Goal: Information Seeking & Learning: Learn about a topic

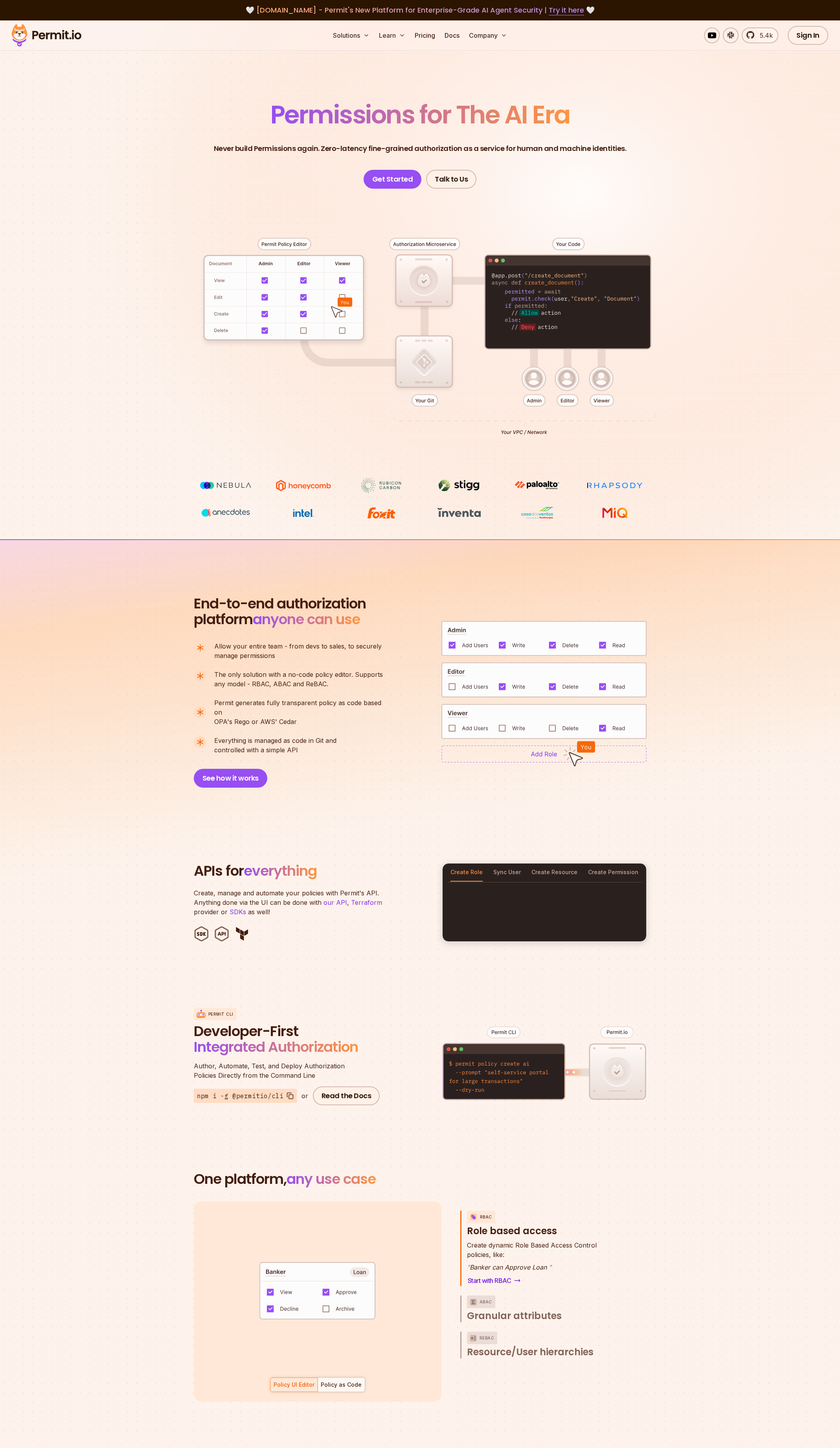
scroll to position [40, 0]
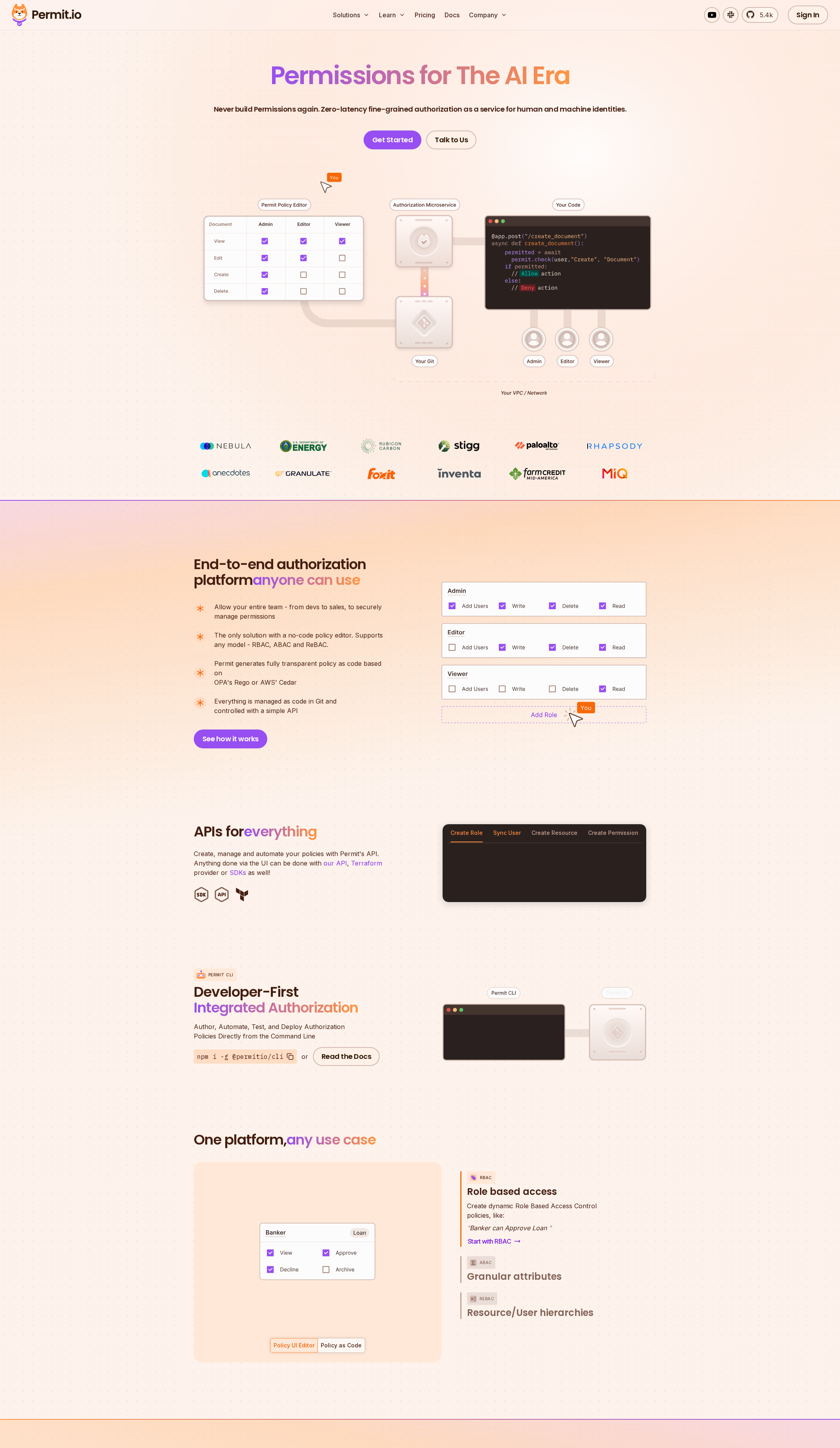
click at [514, 826] on button "Sync User" at bounding box center [506, 833] width 27 height 18
click at [546, 825] on button "Create Resource" at bounding box center [554, 833] width 46 height 18
click at [592, 824] on button "Create Permission" at bounding box center [612, 833] width 50 height 18
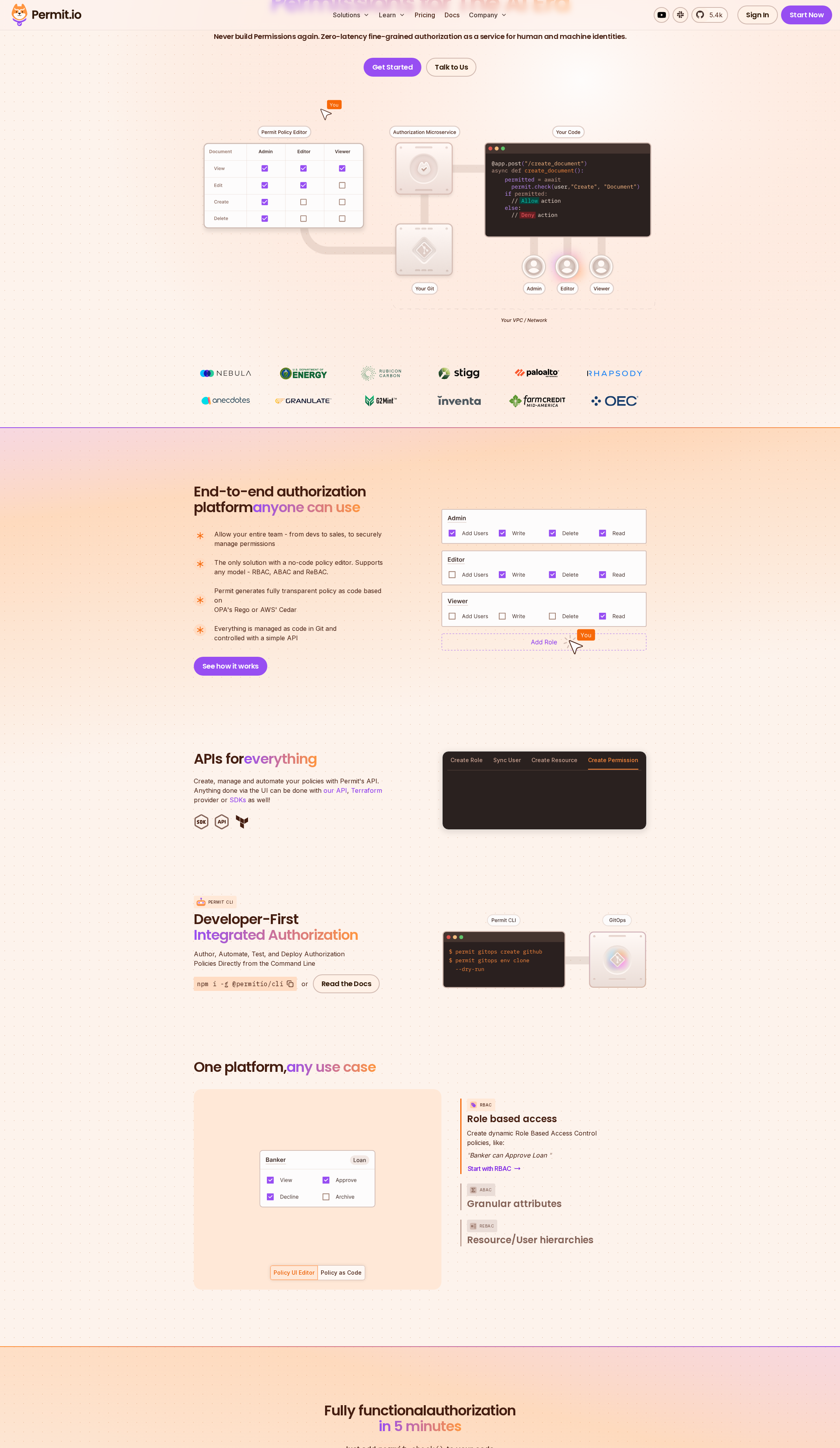
scroll to position [236, 0]
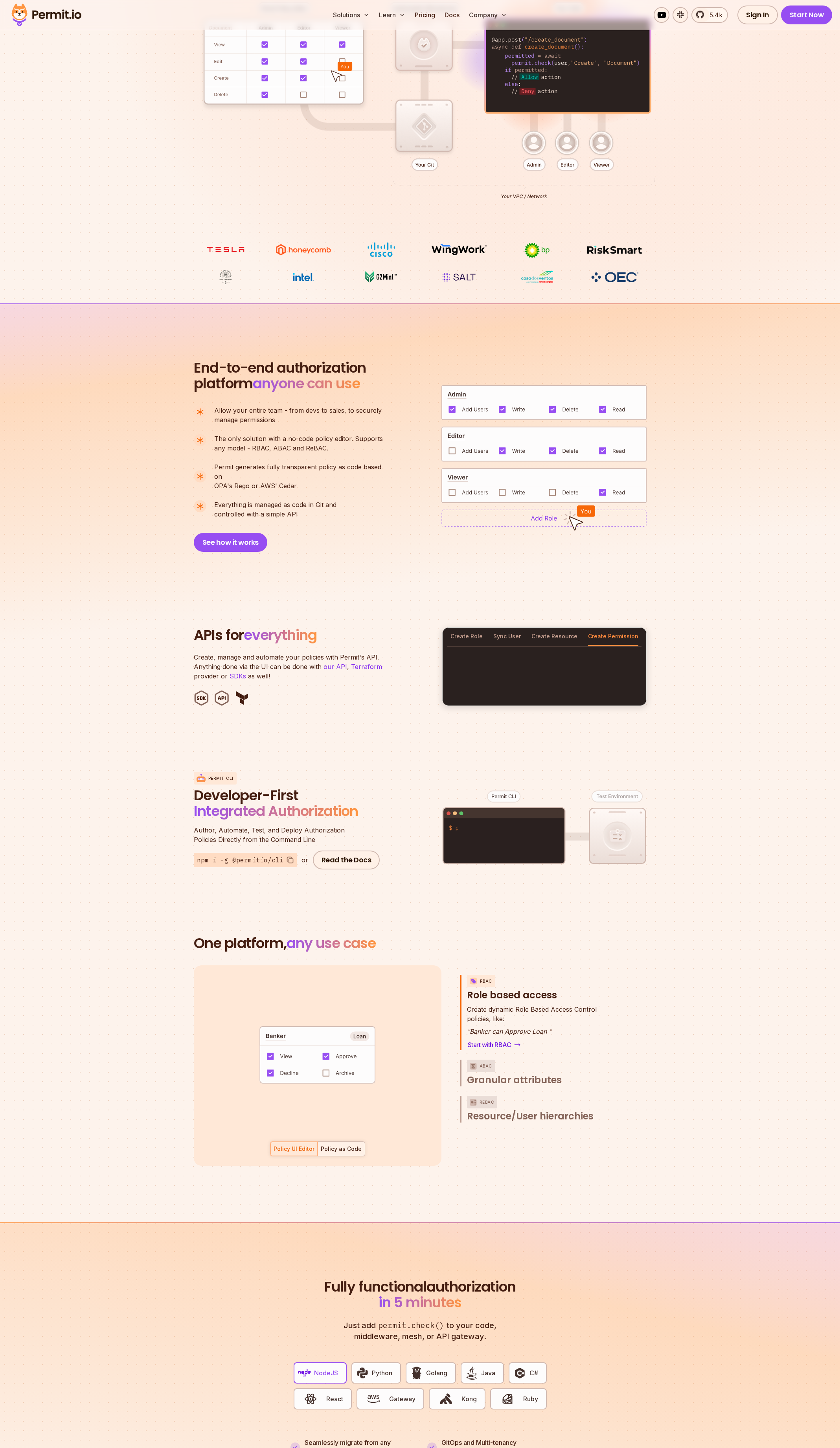
click at [342, 1142] on div at bounding box center [341, 1149] width 47 height 14
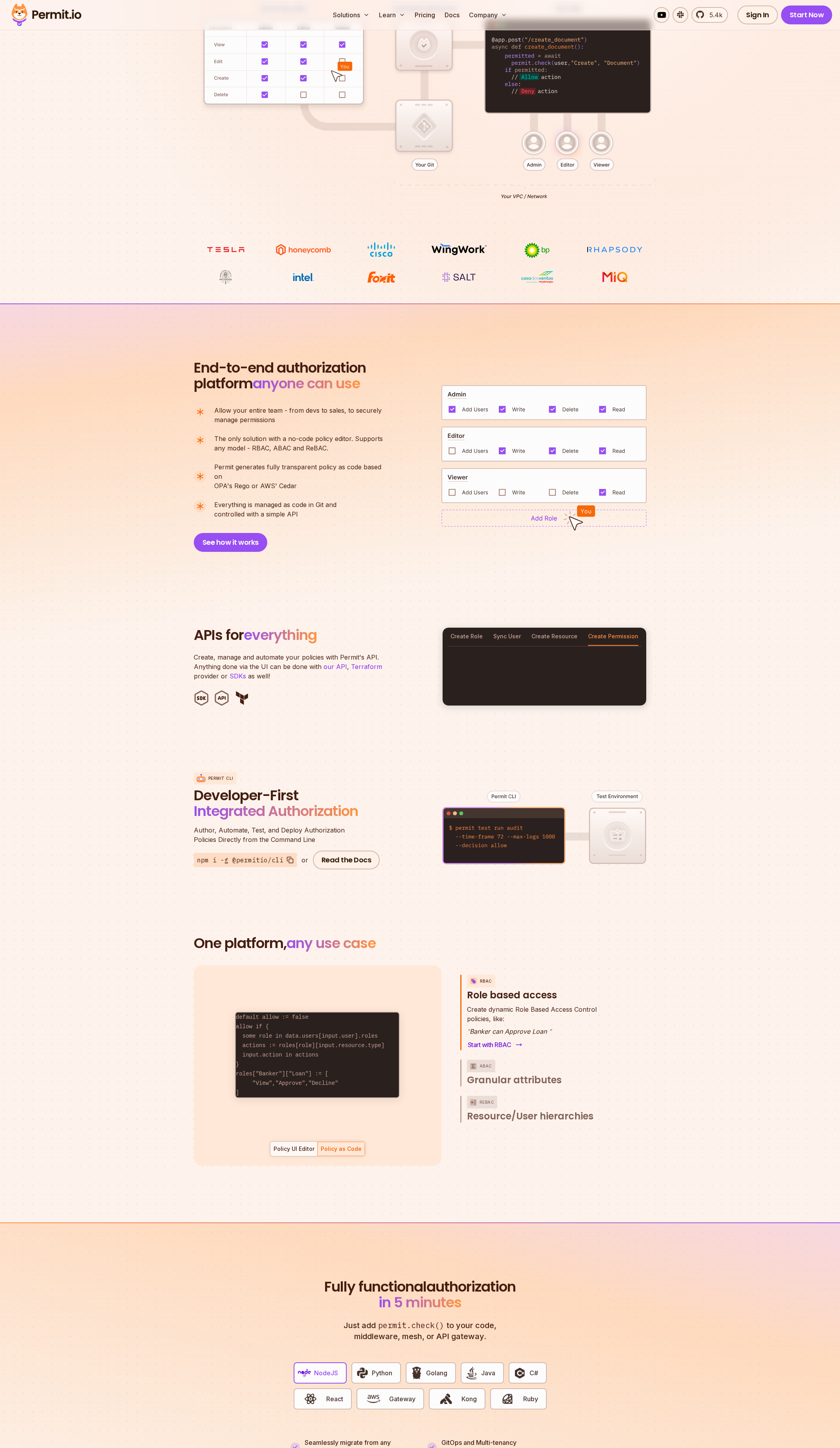
click at [478, 1039] on link "Start with RBAC" at bounding box center [494, 1044] width 55 height 11
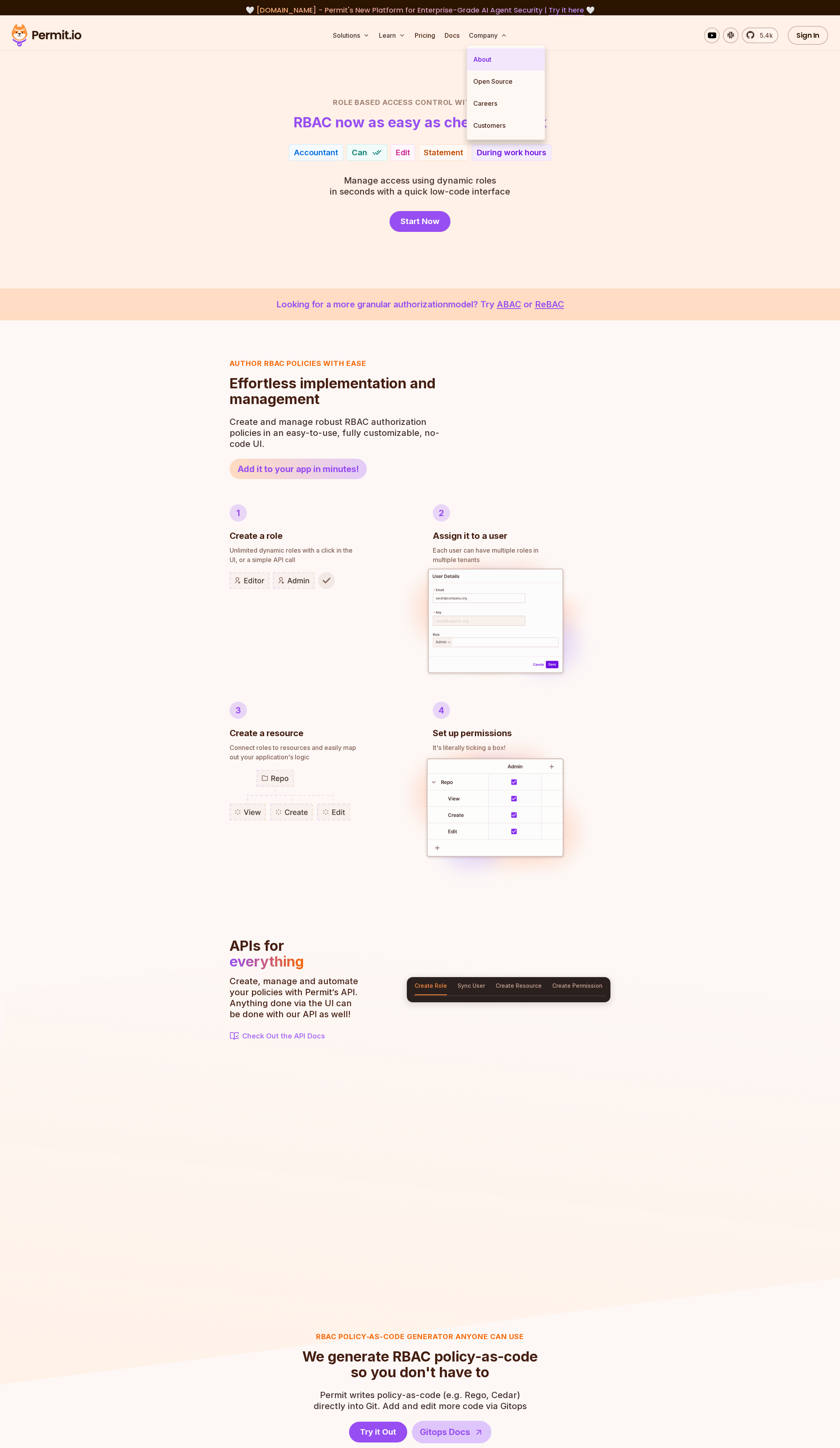
click at [499, 61] on link "About" at bounding box center [506, 59] width 78 height 22
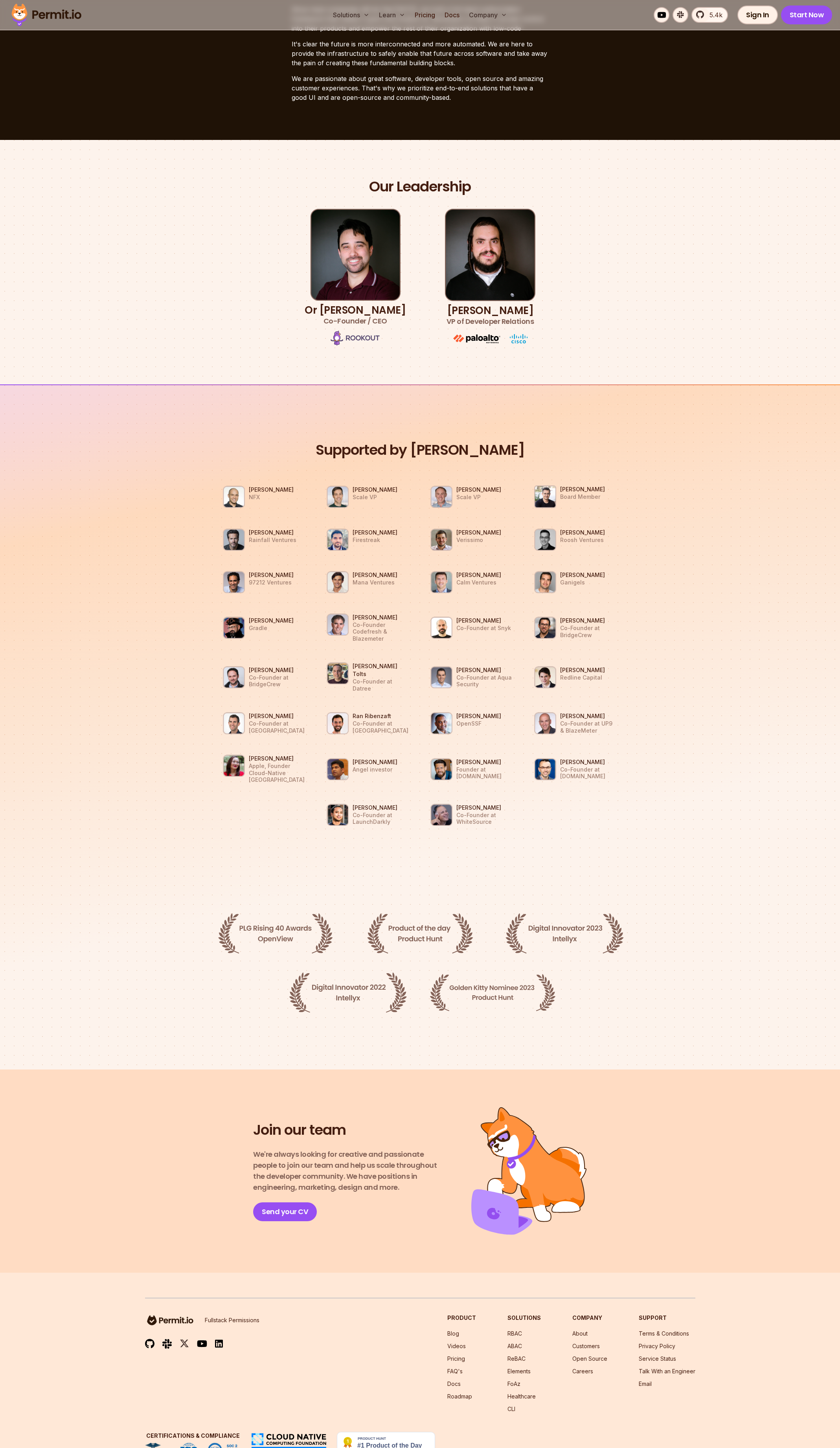
scroll to position [313, 0]
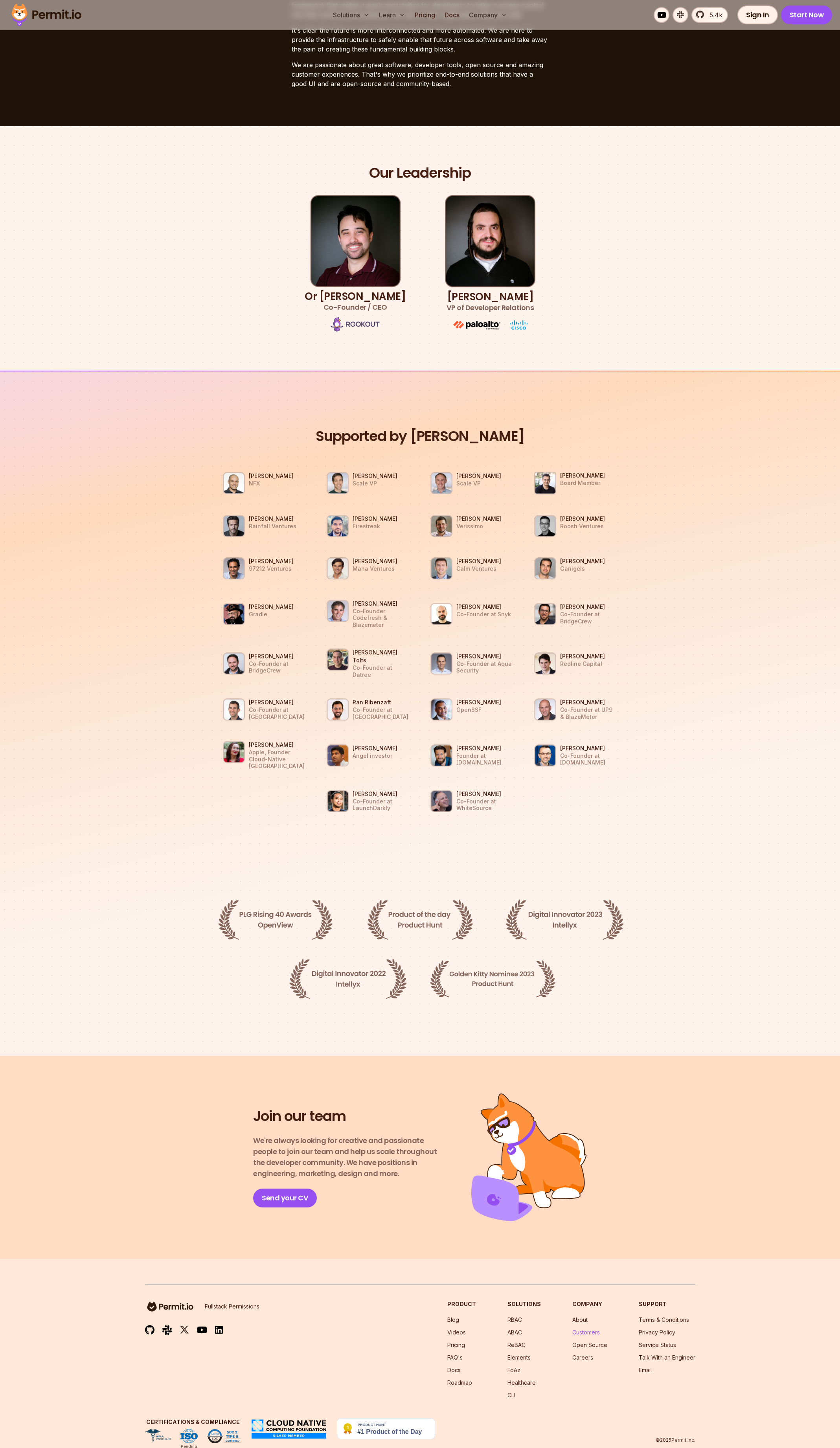
click at [583, 1329] on link "Customers" at bounding box center [585, 1332] width 27 height 7
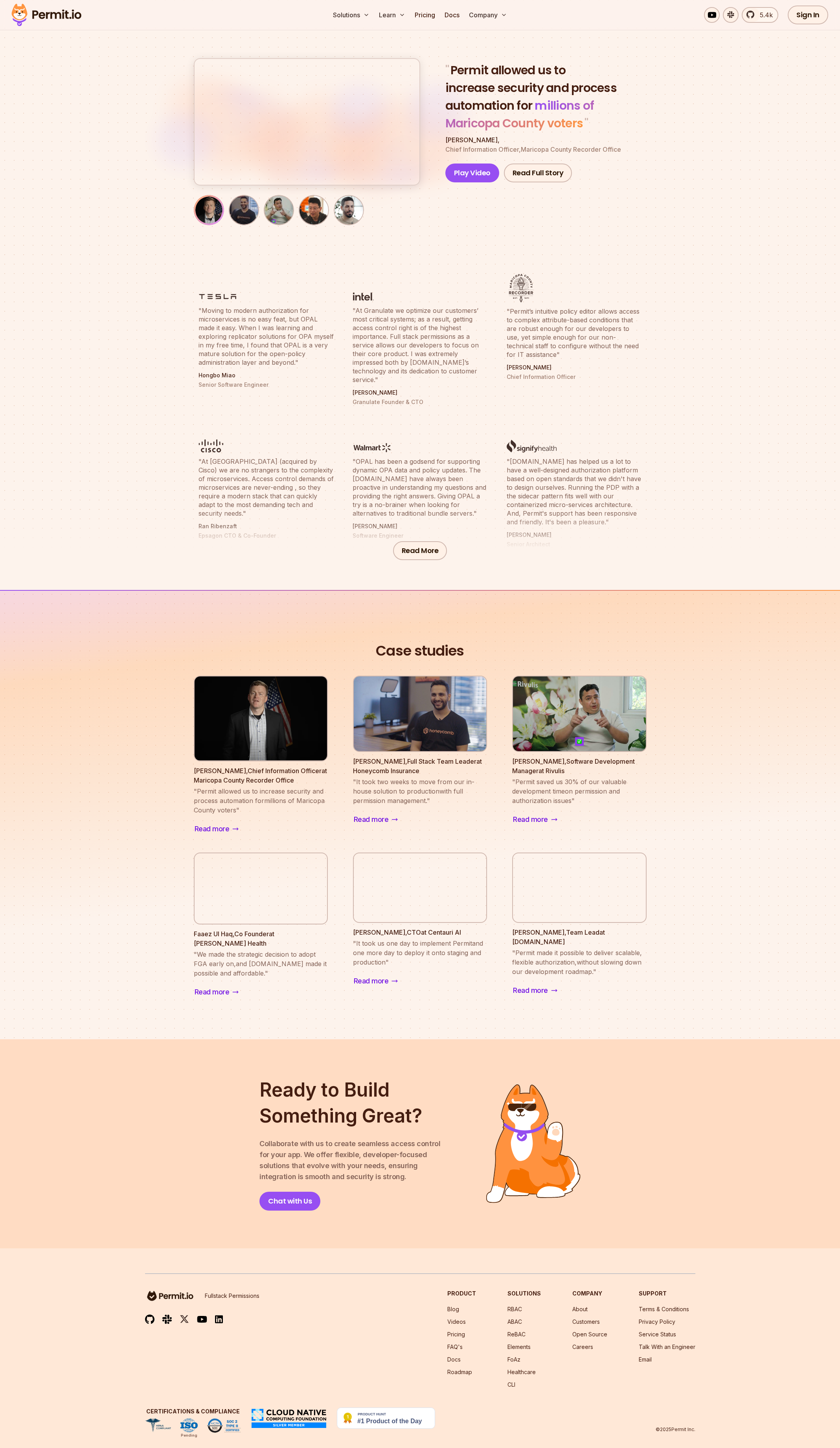
scroll to position [44, 0]
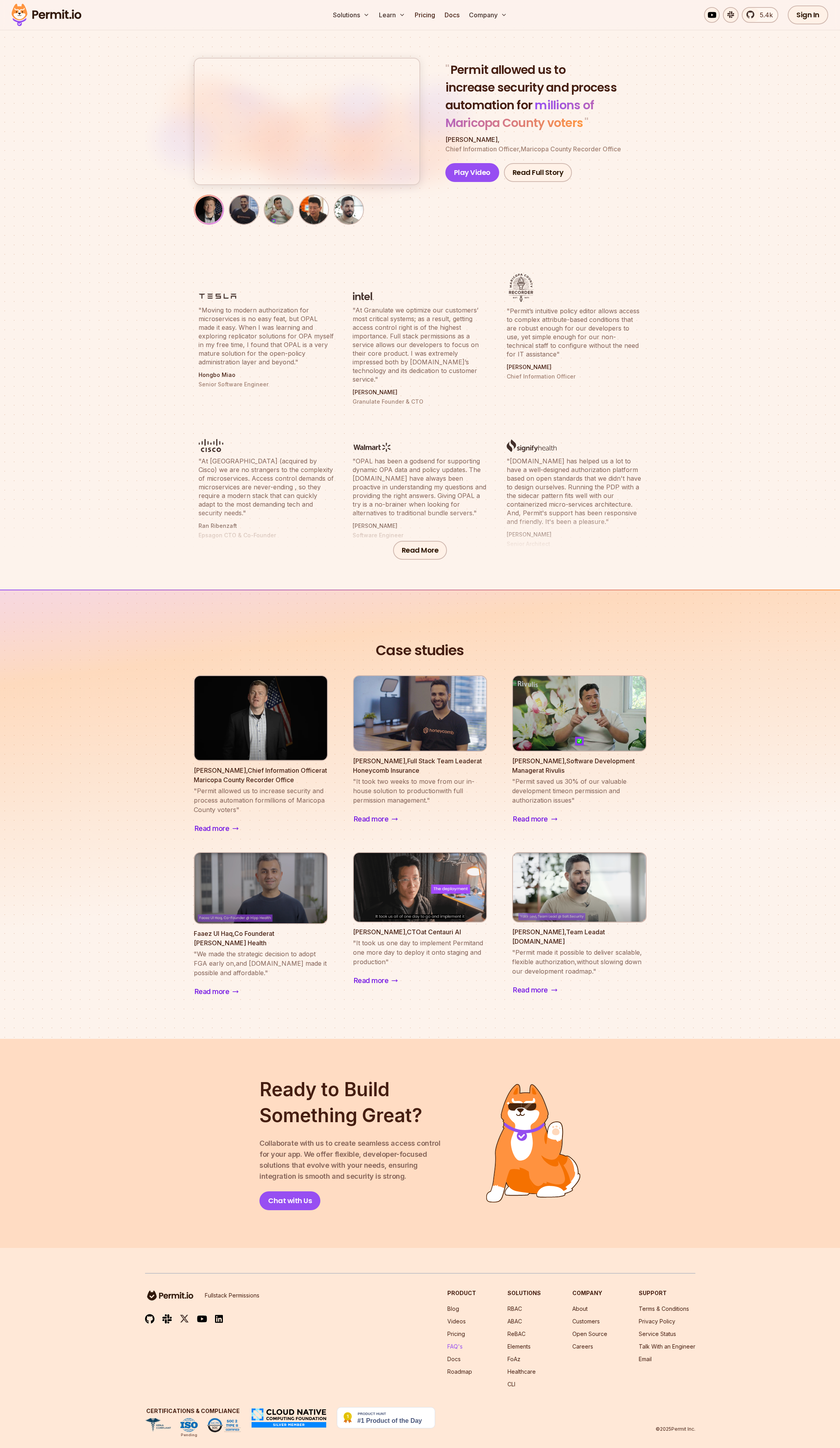
click at [461, 1343] on link "FAQ's" at bounding box center [454, 1347] width 15 height 7
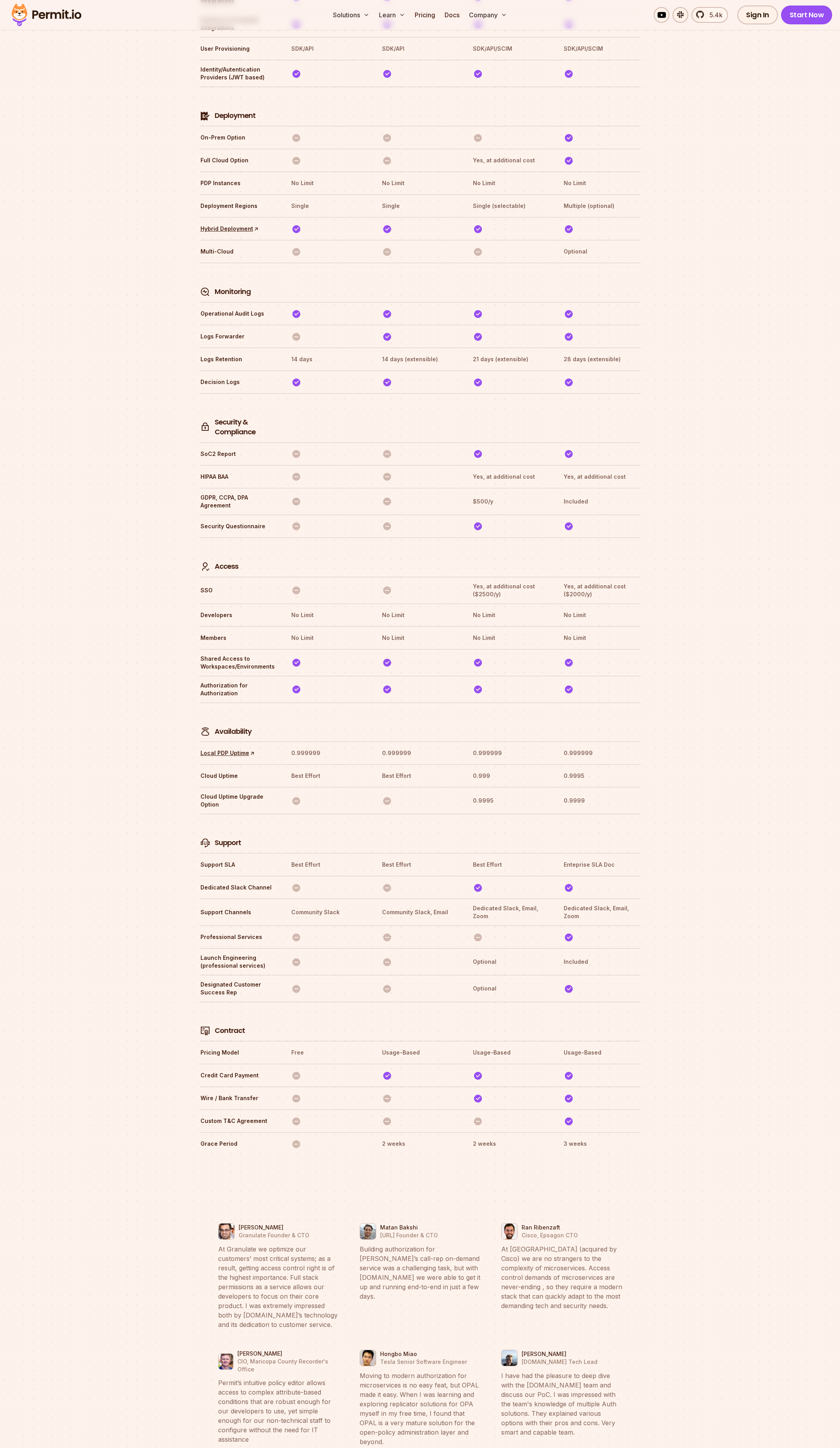
scroll to position [1816, 0]
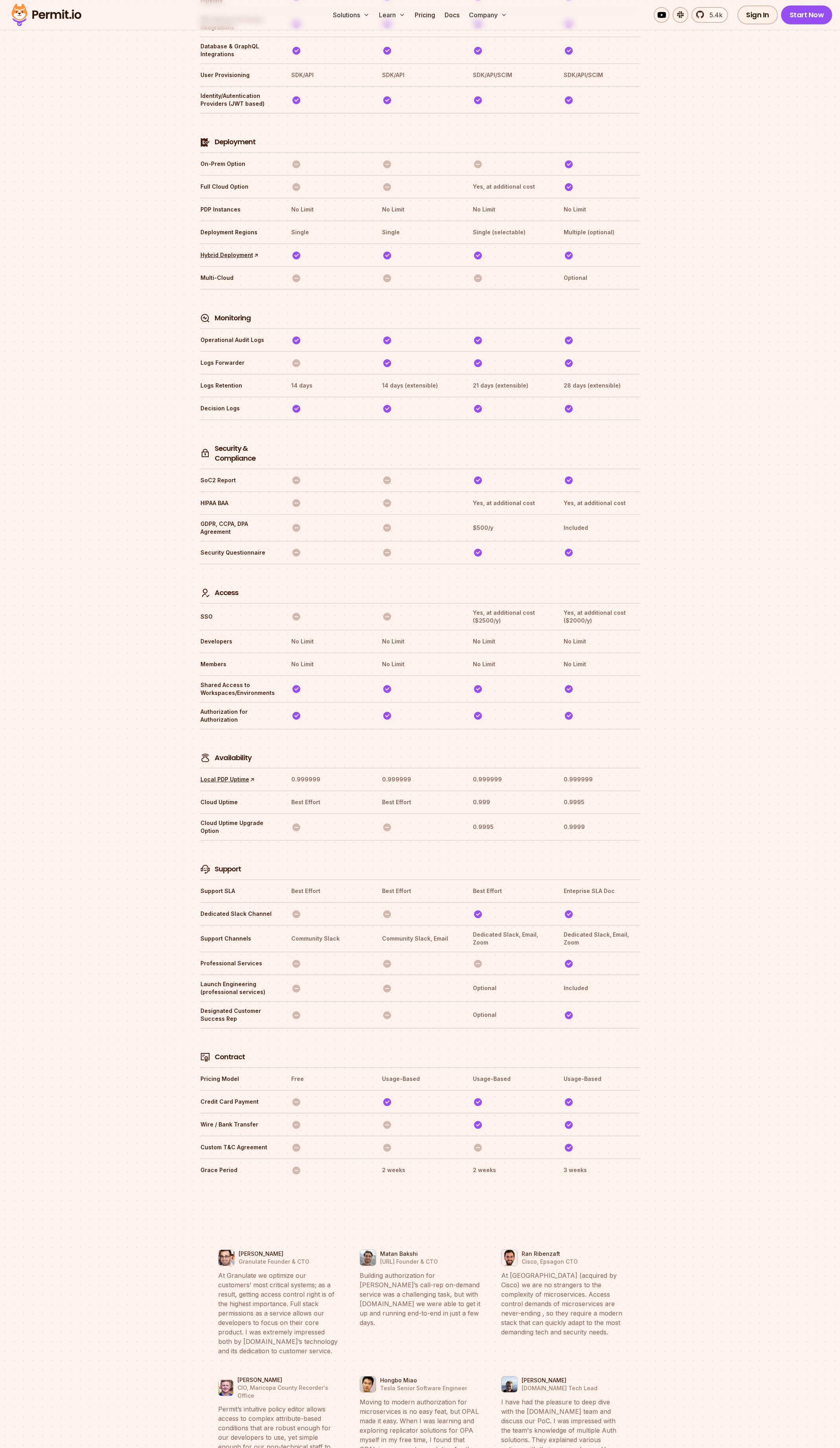
click at [161, 855] on section "Compare Plans With our `No Blackout Features` policy, you only pay for your quo…" at bounding box center [420, 156] width 840 height 2125
click at [50, 445] on section "Compare Plans With our `No Blackout Features` policy, you only pay for your quo…" at bounding box center [420, 156] width 840 height 2125
click at [593, 1271] on blockquote "At [GEOGRAPHIC_DATA] (acquired by Cisco) we are no strangers to the complexity …" at bounding box center [561, 1303] width 121 height 66
